Goal: Task Accomplishment & Management: Manage account settings

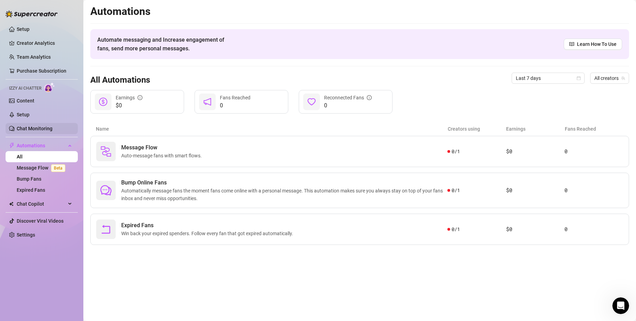
click at [46, 130] on link "Chat Monitoring" at bounding box center [35, 129] width 36 height 6
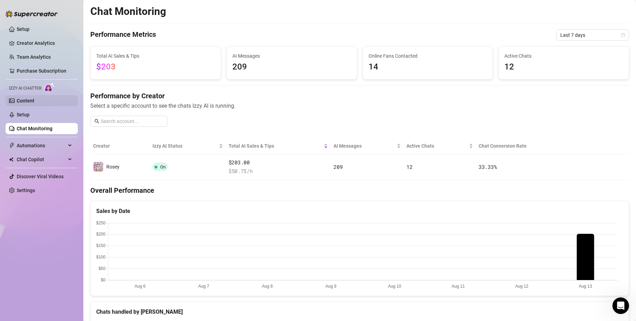
click at [34, 99] on link "Content" at bounding box center [26, 101] width 18 height 6
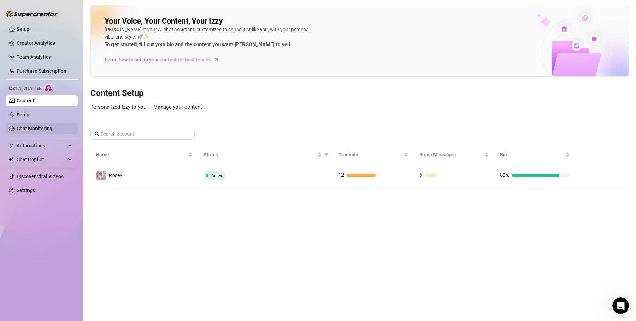
click at [35, 127] on link "Chat Monitoring" at bounding box center [35, 129] width 36 height 6
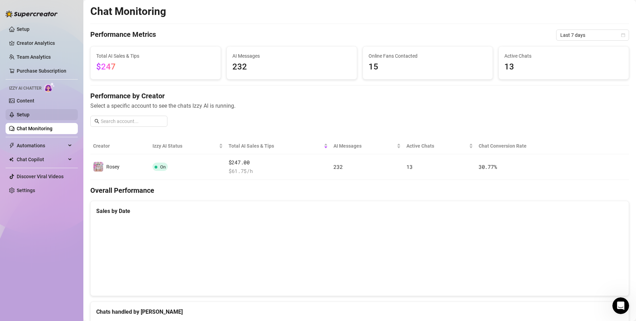
click at [30, 117] on link "Setup" at bounding box center [23, 115] width 13 height 6
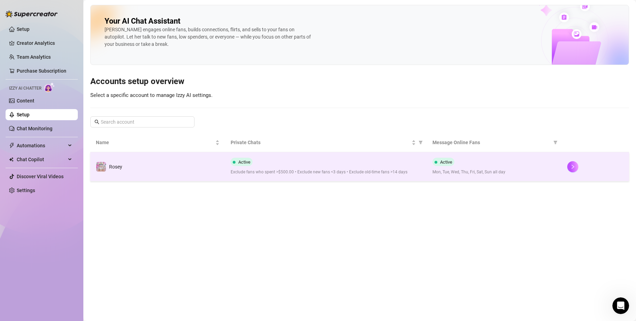
click at [136, 162] on td "Rosey" at bounding box center [157, 166] width 135 height 29
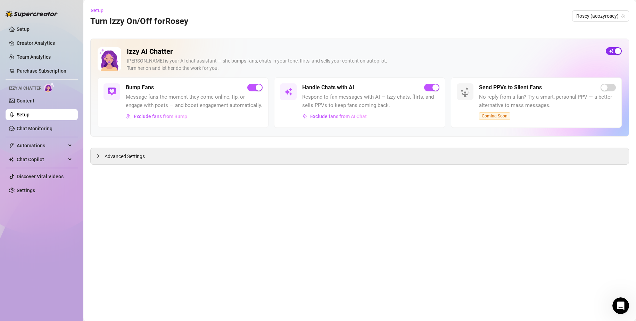
click at [611, 48] on span "button" at bounding box center [614, 51] width 16 height 8
click at [121, 155] on span "Advanced Settings" at bounding box center [125, 157] width 40 height 8
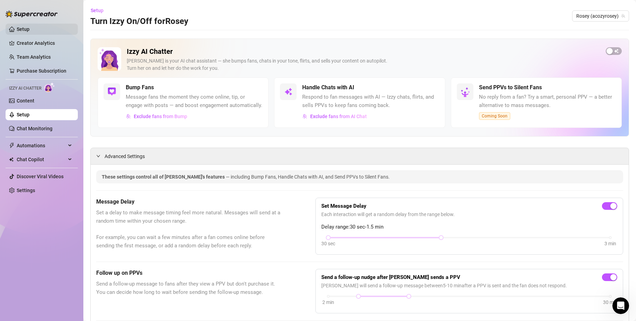
click at [30, 28] on link "Setup" at bounding box center [23, 29] width 13 height 6
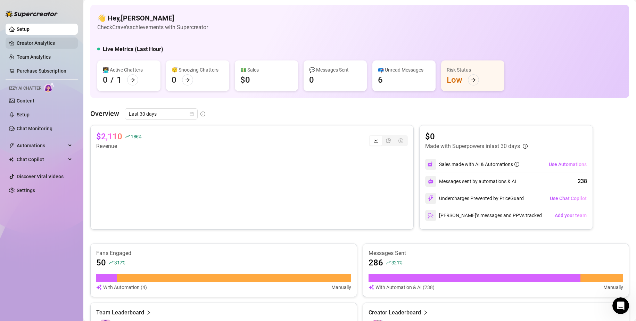
click at [47, 47] on link "Creator Analytics" at bounding box center [45, 43] width 56 height 11
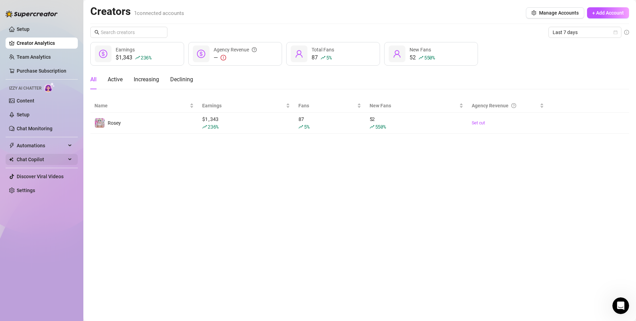
click at [67, 160] on div "Chat Copilot" at bounding box center [42, 159] width 72 height 11
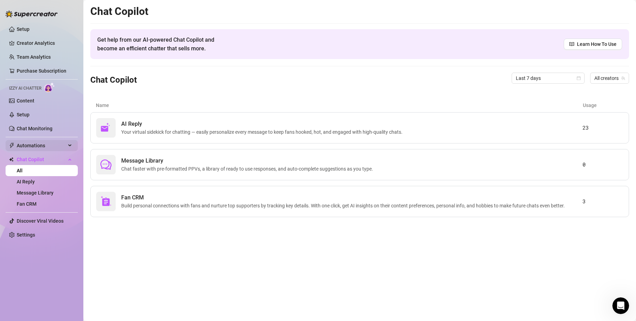
click at [54, 146] on span "Automations" at bounding box center [41, 145] width 49 height 11
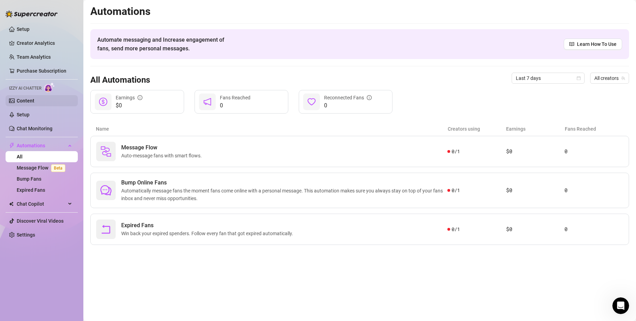
click at [34, 103] on link "Content" at bounding box center [26, 101] width 18 height 6
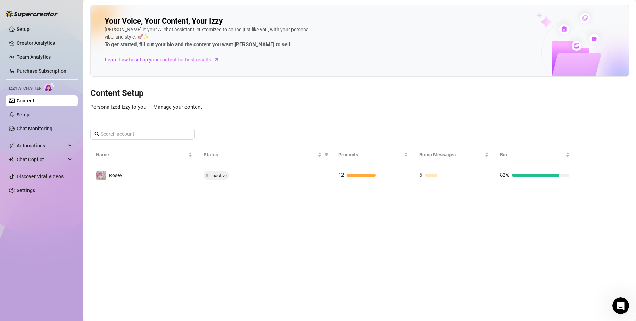
drag, startPoint x: 158, startPoint y: 177, endPoint x: 154, endPoint y: 177, distance: 4.5
click at [158, 177] on td "Rosey" at bounding box center [144, 175] width 108 height 23
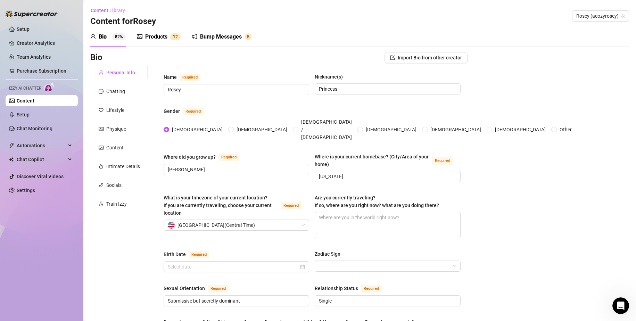
radio input "true"
type input "[DATE]"
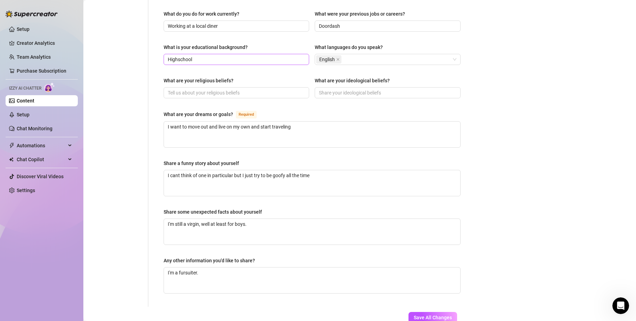
scroll to position [348, 0]
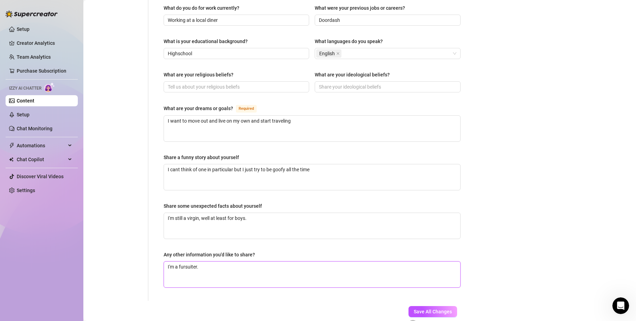
click at [237, 262] on textarea "I'm a fursuiter." at bounding box center [312, 275] width 296 height 26
type textarea "I'm a fursuite"
type textarea "I'm a fursu"
type textarea "I'm a fur"
type textarea "I'"
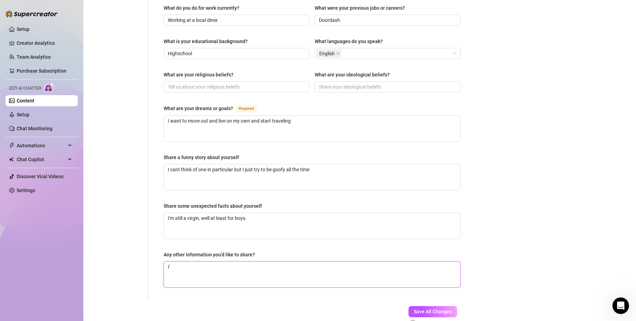
type textarea "I"
type textarea "I am"
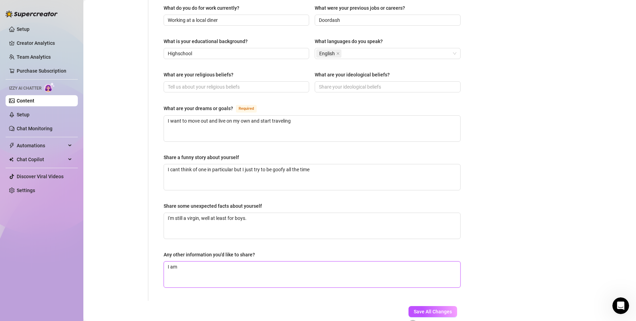
type textarea "I am a"
type textarea "I am a f"
type textarea "I am a fu"
type textarea "I am a fur"
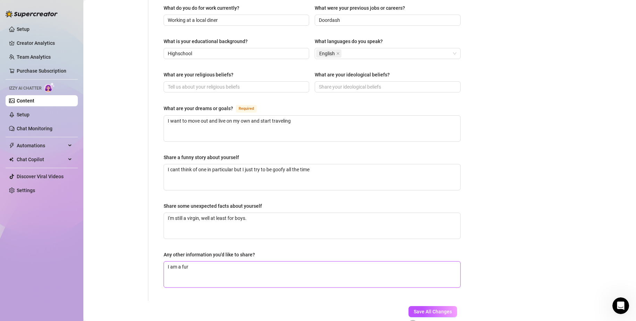
type textarea "I am a [PERSON_NAME]"
type textarea "I am a furry"
type textarea "I am a furry."
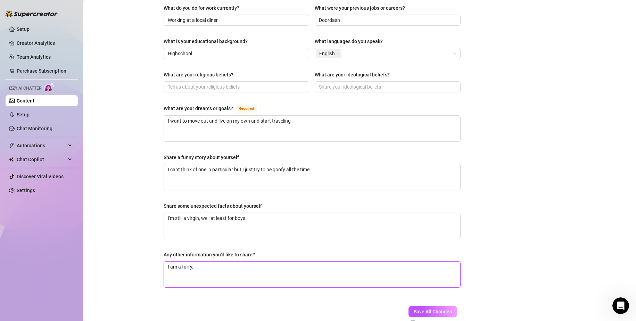
type textarea "I am a furry."
type textarea "I am a furry. I"
type textarea "I am a furry. I ha"
type textarea "I am a furry. I hav"
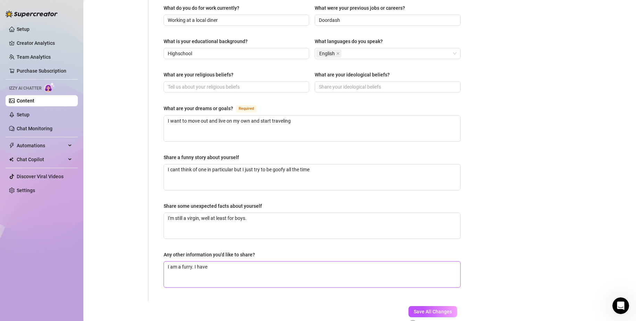
type textarea "I am a furry. I have"
type textarea "I am a furry. I have a"
type textarea "I am a furry. I have a f"
type textarea "I am a furry. I have a fu"
type textarea "I am a furry. I have a fur"
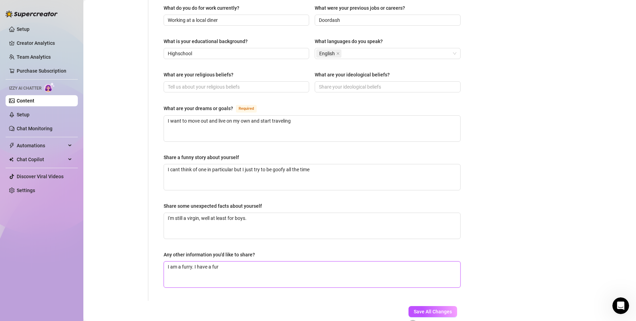
type textarea "I am a furry. I have a furs"
type textarea "I am a furry. I have a fursu"
type textarea "I am a furry. I have a fursuit"
type textarea "I am a furry. I have a fursuit a"
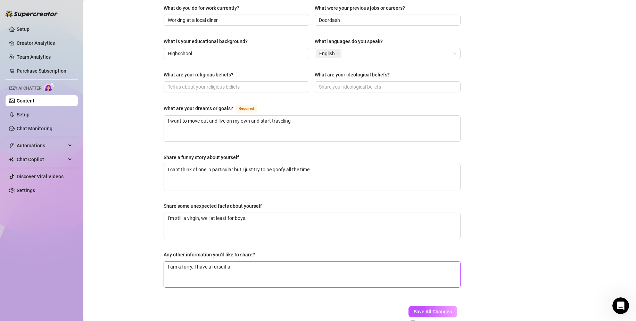
type textarea "I am a furry. I have a fursuit an"
type textarea "I am a furry. I have a fursuit and"
type textarea "I am a furry. I have a fursuit andm"
type textarea "I am a furry. I have a fursuit and"
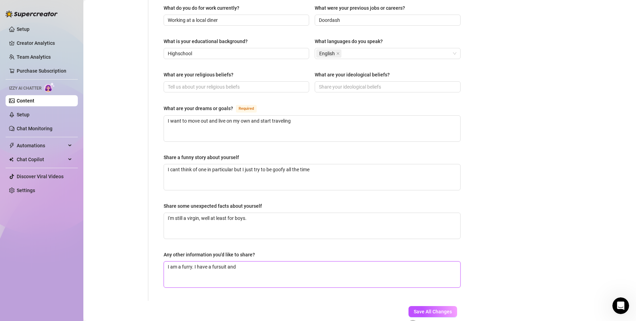
type textarea "I am a furry. I have a fursuit and m"
type textarea "I am a furry. I have a fursuit and ma"
type textarea "I am a furry. I have a fursuit and make"
type textarea "I am a furry. I have a fursuit and make f"
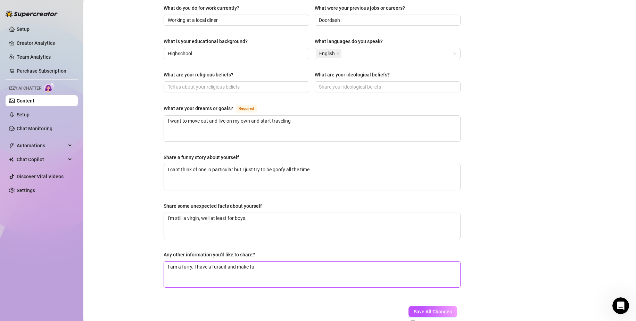
type textarea "I am a furry. I have a fursuit and make fur"
type textarea "I am a furry. I have a fursuit and make furs"
type textarea "I am a furry. I have a fursuit and make fursu"
type textarea "I am a furry. I have a fursuit and make fursuit"
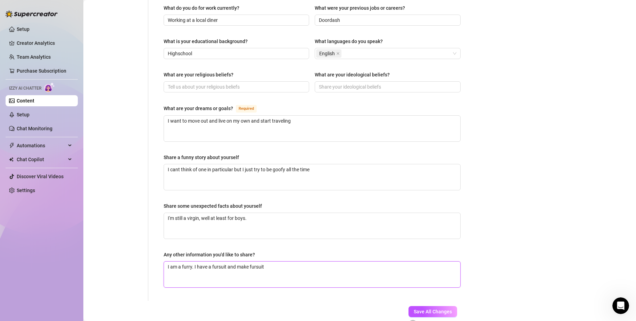
type textarea "I am a furry. I have a fursuit and make fursuit c"
type textarea "I am a furry. I have a fursuit and make fursuit co"
type textarea "I am a furry. I have a fursuit and make fursuit con"
type textarea "I am a furry. I have a fursuit and make fursuit cont"
type textarea "I am a furry. I have a fursuit and make fursuit [PERSON_NAME]"
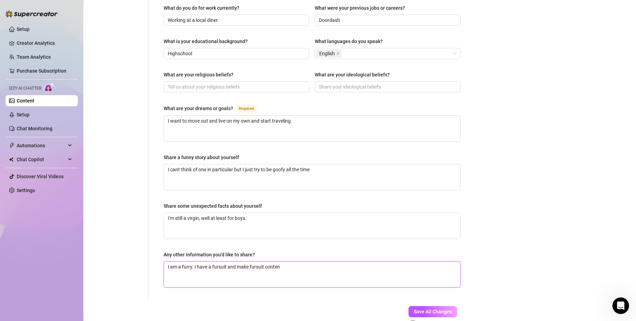
type textarea "I am a furry. I have a fursuit and make fursuit content"
type textarea "I am a furry. I have a fursuit and make fursuit content o"
type textarea "I am a furry. I have a fursuit and make fursuit content on"
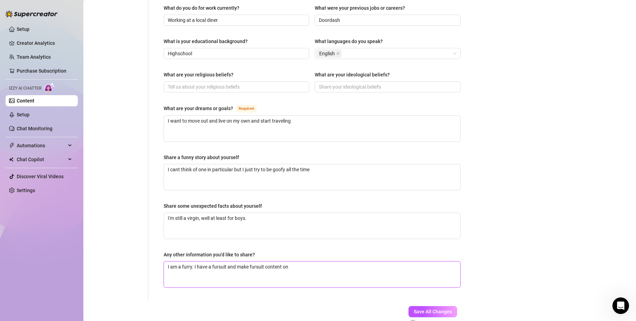
type textarea "I am a furry. I have a fursuit and make fursuit content on i"
type textarea "I am a furry. I have a fursuit and make fursuit content on in"
type textarea "I am a furry. I have a fursuit and make fursuit content on ins"
type textarea "I am a furry. I have a fursuit and make fursuit content on inst"
type textarea "I am a furry. I have a fursuit and make fursuit content on insta"
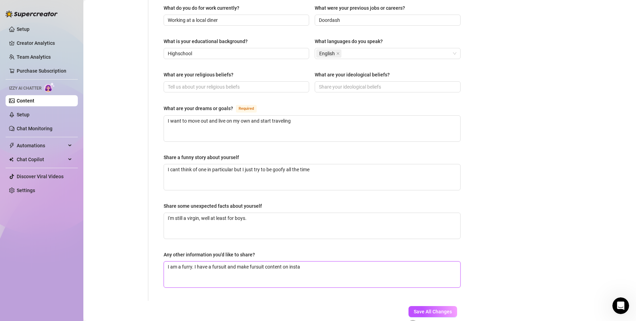
type textarea "I am a furry. I have a fursuit and make fursuit content on instag"
type textarea "I am a furry. I have a fursuit and make fursuit content on instagr"
type textarea "I am a furry. I have a fursuit and make fursuit content on instagra"
type textarea "I am a furry. I have a fursuit and make fursuit content on instagram"
type textarea "I am a furry. I have a fursuit and make fursuit content on instagram,"
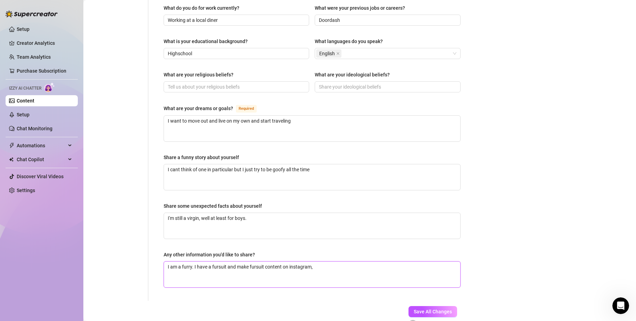
type textarea "I am a furry. I have a fursuit and make fursuit content on instagram,"
type textarea "I am a furry. I have a fursuit and make fursuit content on instagram, t"
type textarea "I am a furry. I have a fursuit and make fursuit content on instagram, tw"
type textarea "I am a furry. I have a fursuit and make fursuit content on instagram, twi"
type textarea "I am a furry. I have a fursuit and make fursuit content on instagram, twit"
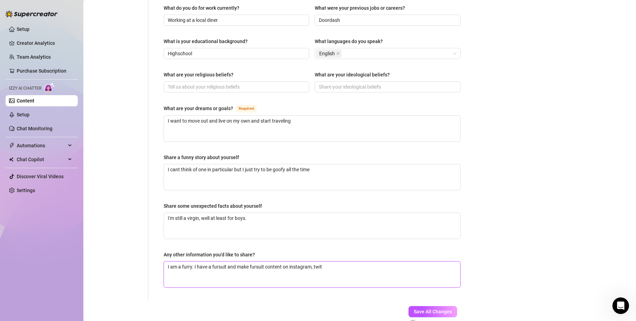
type textarea "I am a furry. I have a fursuit and make fursuit content on instagram, twitt"
type textarea "I am a furry. I have a fursuit and make fursuit content on instagram, twitte"
type textarea "I am a furry. I have a fursuit and make fursuit content on instagram, twitter"
type textarea "I am a furry. I have a fursuit and make fursuit content on instagram, twitter,"
type textarea "I am a furry. I have a fursuit and make fursuit content on instagram, twitter, a"
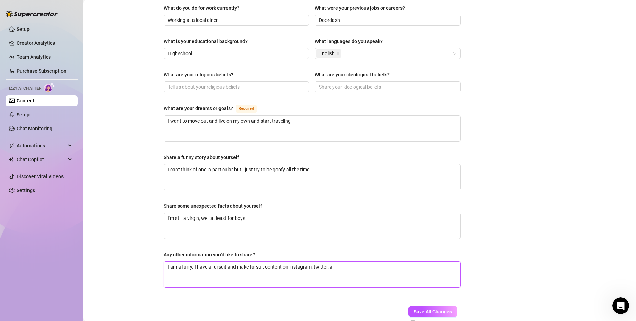
type textarea "I am a furry. I have a fursuit and make fursuit content on instagram, twitter, …"
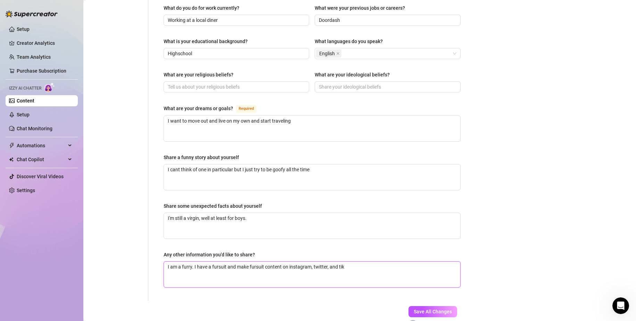
type textarea "I am a furry. I have a fursuit and make fursuit content on instagram, twitter, …"
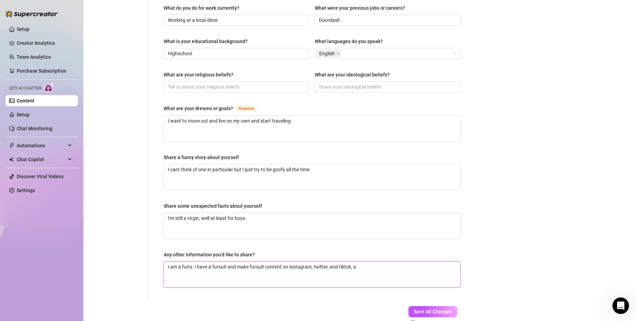
type textarea "I am a furry. I have a fursuit and make fursuit content on instagram, twitter, …"
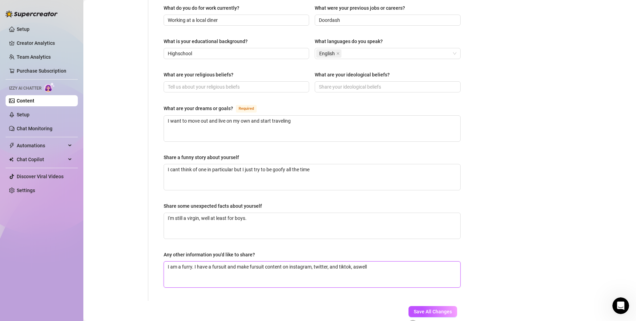
type textarea "I am a furry. I have a fursuit and make fursuit content on instagram, twitter, …"
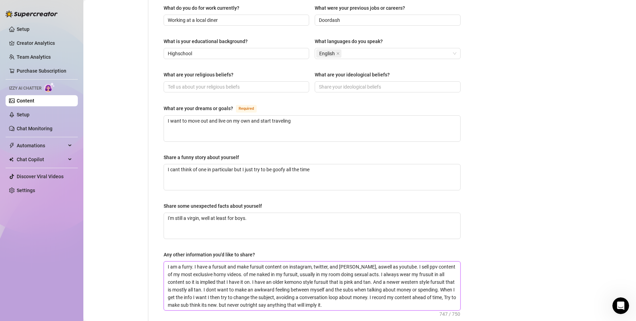
scroll to position [398, 0]
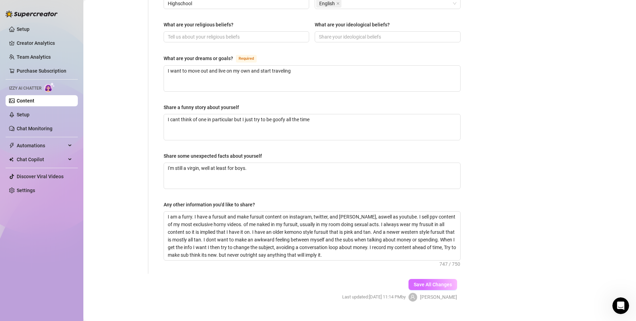
click at [437, 282] on span "Save All Changes" at bounding box center [433, 285] width 38 height 6
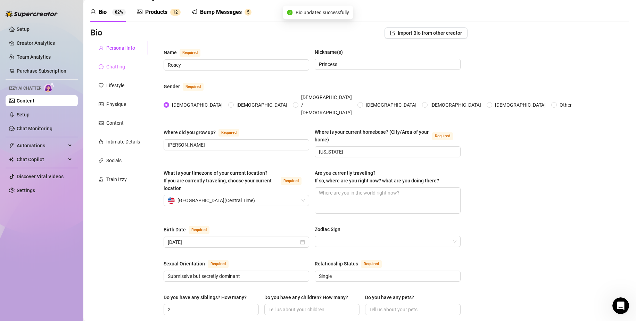
scroll to position [0, 0]
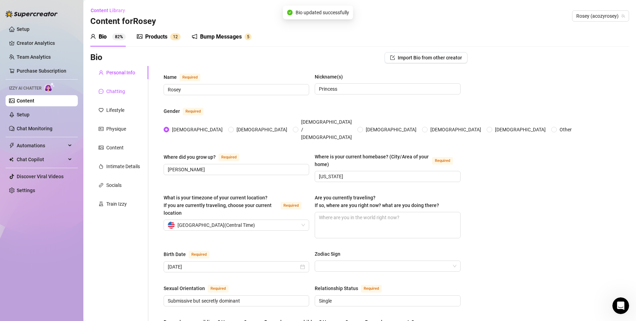
click at [120, 92] on div "Chatting" at bounding box center [115, 92] width 19 height 8
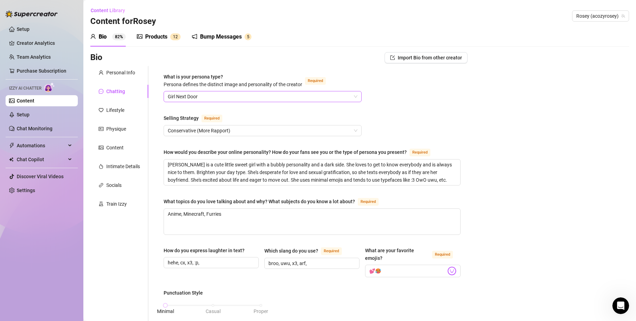
click at [201, 101] on span "Girl Next Door" at bounding box center [263, 96] width 190 height 10
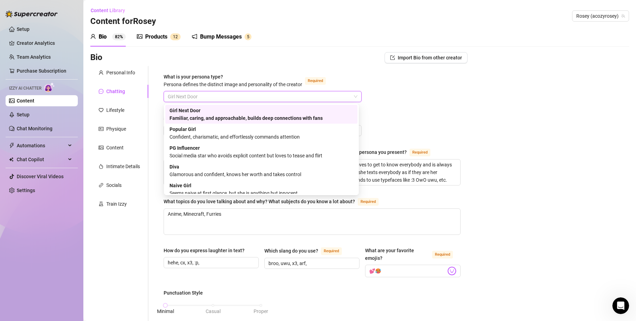
click at [194, 93] on span "Girl Next Door" at bounding box center [263, 96] width 190 height 10
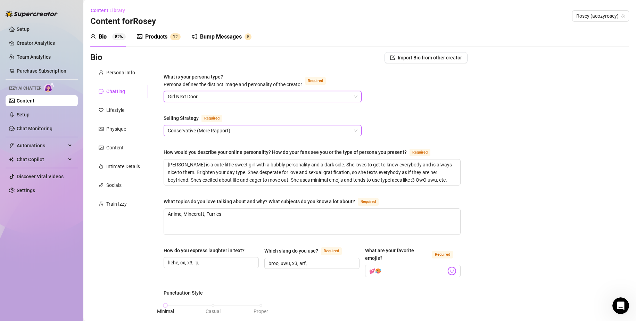
click at [203, 133] on span "Conservative (More Rapport)" at bounding box center [263, 130] width 190 height 10
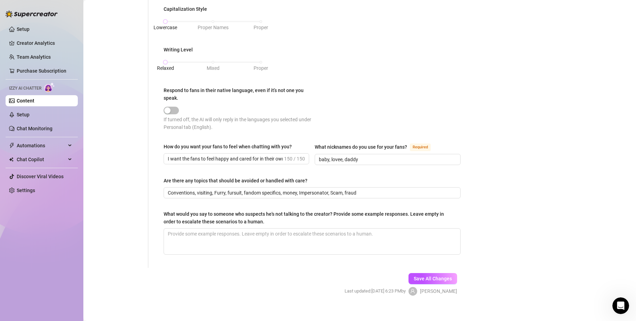
scroll to position [331, 0]
